Goal: Task Accomplishment & Management: Complete application form

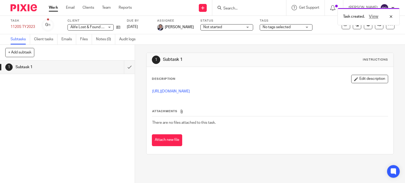
click at [208, 7] on div "Task created. View" at bounding box center [300, 15] width 197 height 20
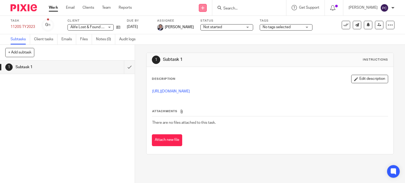
click at [204, 9] on icon at bounding box center [202, 7] width 3 height 3
click at [202, 31] on link "Create task" at bounding box center [207, 32] width 37 height 8
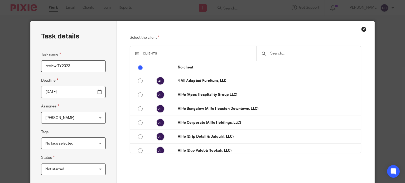
type input "review TY2023"
click at [272, 55] on input "text" at bounding box center [312, 54] width 86 height 6
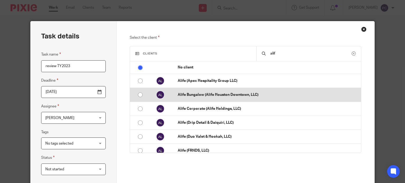
type input "alif"
click at [226, 97] on p "Alife Bungalow (Alife Houston Downtown, LLC)" at bounding box center [268, 94] width 180 height 5
radio input "false"
radio input "true"
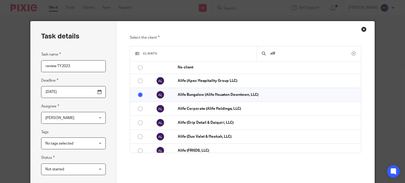
click at [67, 122] on span "[PERSON_NAME]" at bounding box center [69, 117] width 48 height 11
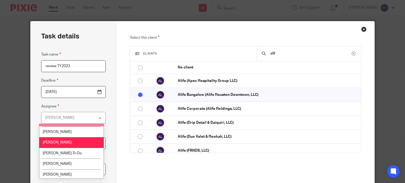
scroll to position [474, 0]
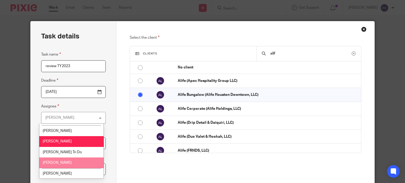
click at [64, 157] on li "[PERSON_NAME]" at bounding box center [71, 162] width 64 height 11
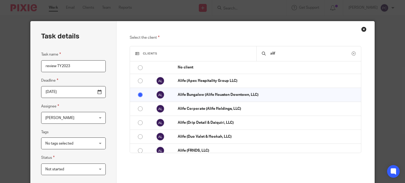
click at [110, 165] on div "Task details Task name review TY2023 Deadline 2025-08-20 Assignee Rahil Hamiran…" at bounding box center [74, 149] width 86 height 257
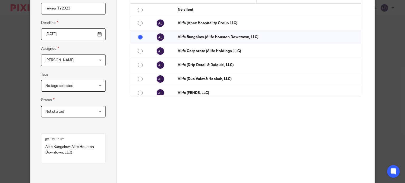
scroll to position [105, 0]
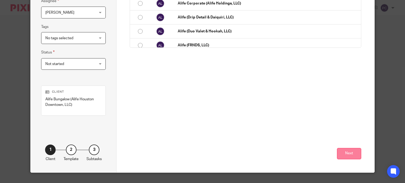
click at [353, 156] on button "Next" at bounding box center [349, 153] width 24 height 11
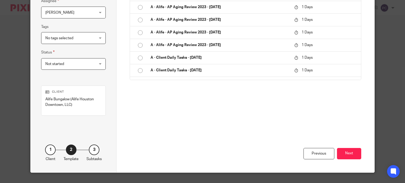
click at [353, 156] on button "Next" at bounding box center [349, 153] width 24 height 11
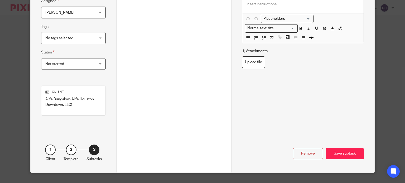
scroll to position [26, 0]
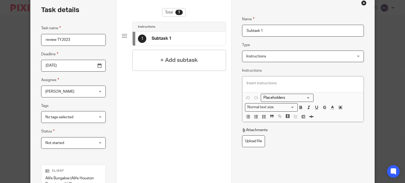
click at [251, 85] on p at bounding box center [302, 83] width 113 height 5
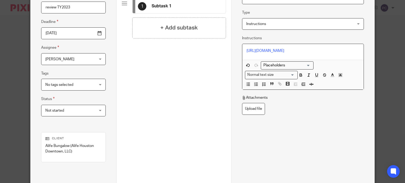
scroll to position [105, 0]
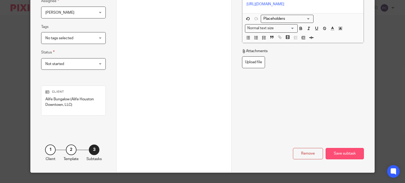
click at [329, 151] on div "Save subtask" at bounding box center [344, 153] width 38 height 11
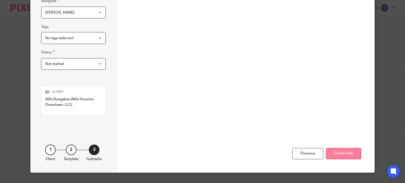
click at [339, 151] on button "Create task" at bounding box center [343, 153] width 35 height 11
